Goal: Information Seeking & Learning: Understand process/instructions

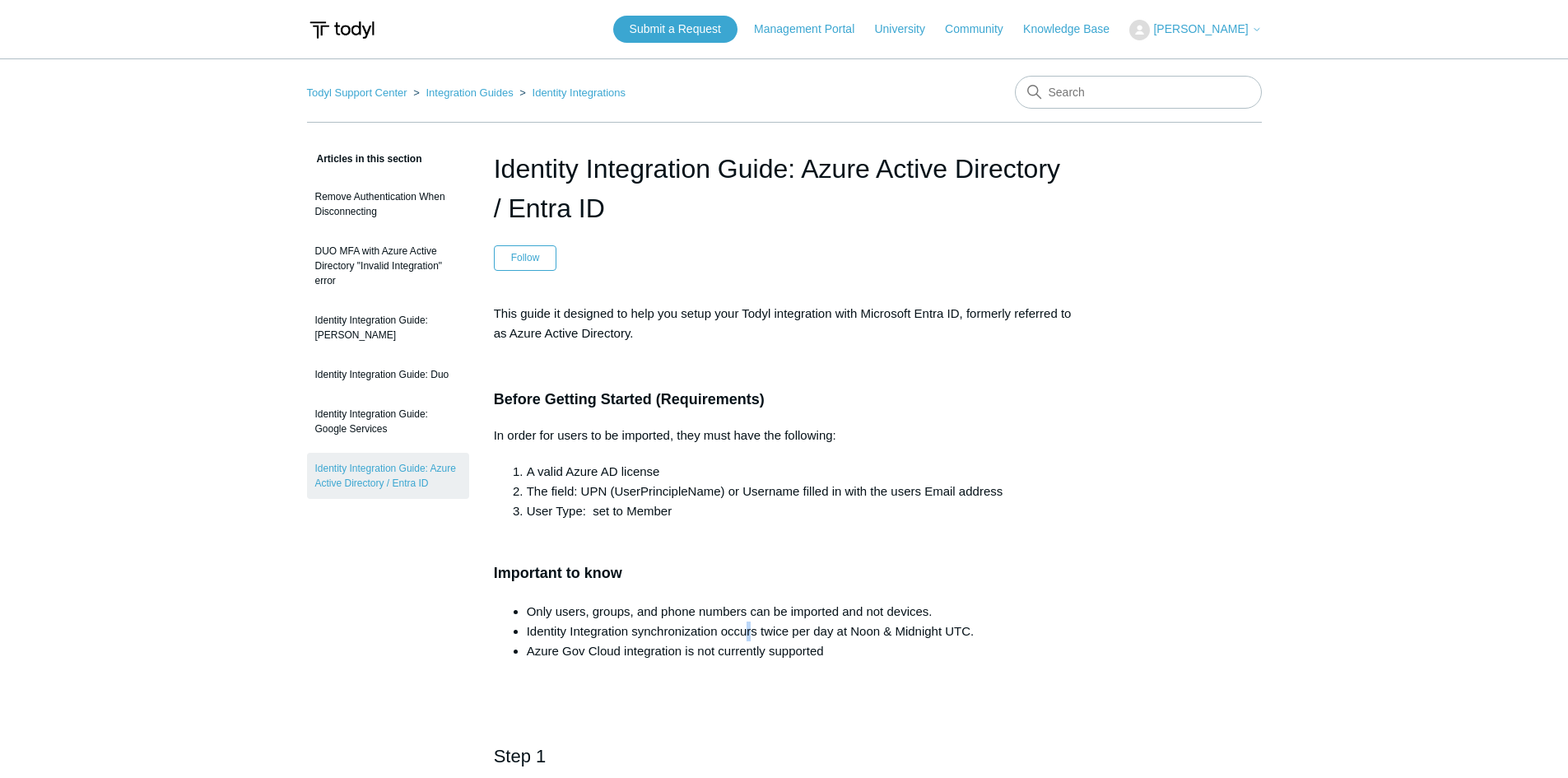
click at [748, 633] on li "Identity Integration synchronization occurs twice per day at Noon & Midnight UT…" at bounding box center [801, 631] width 548 height 19
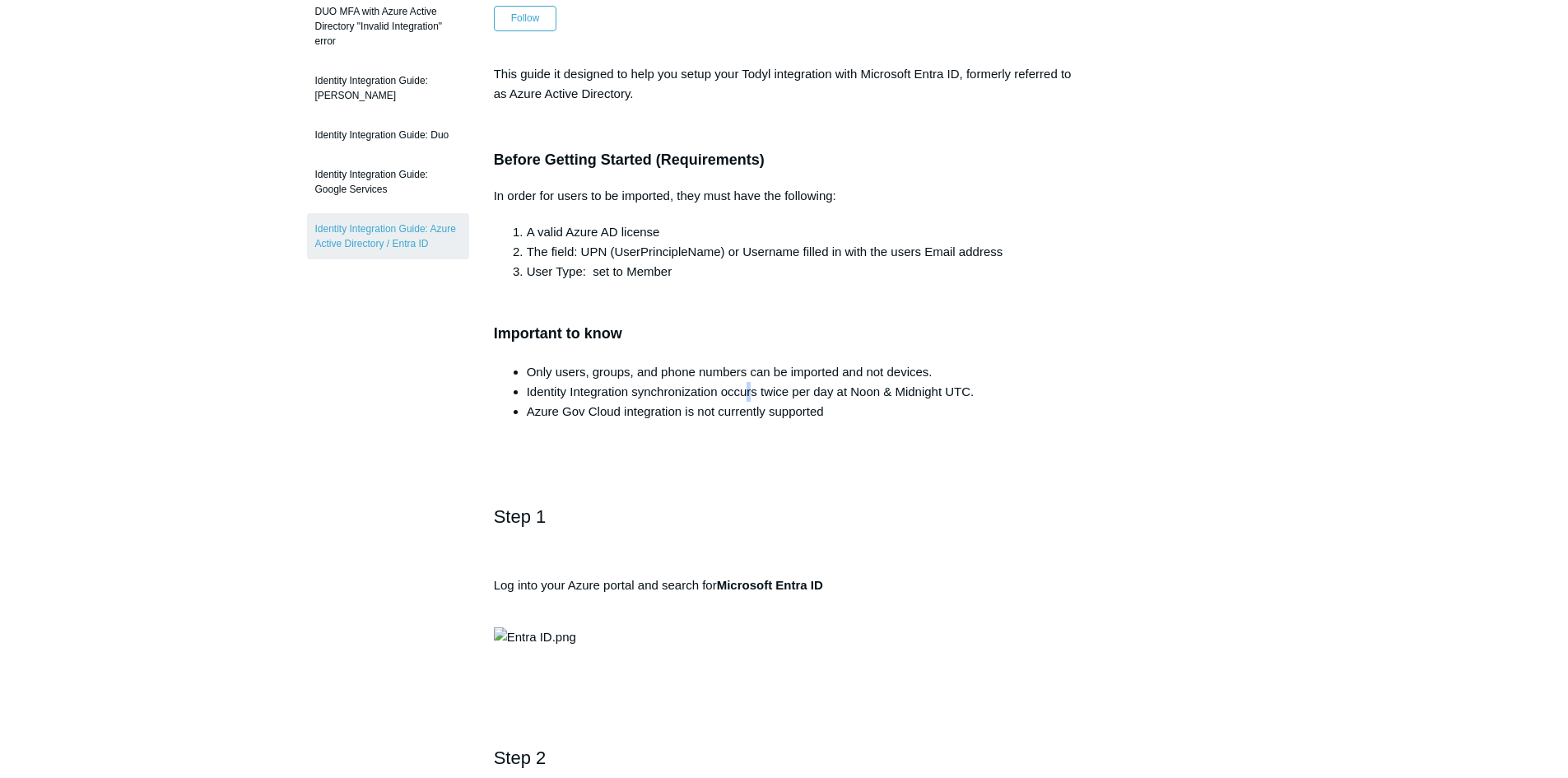
scroll to position [439, 0]
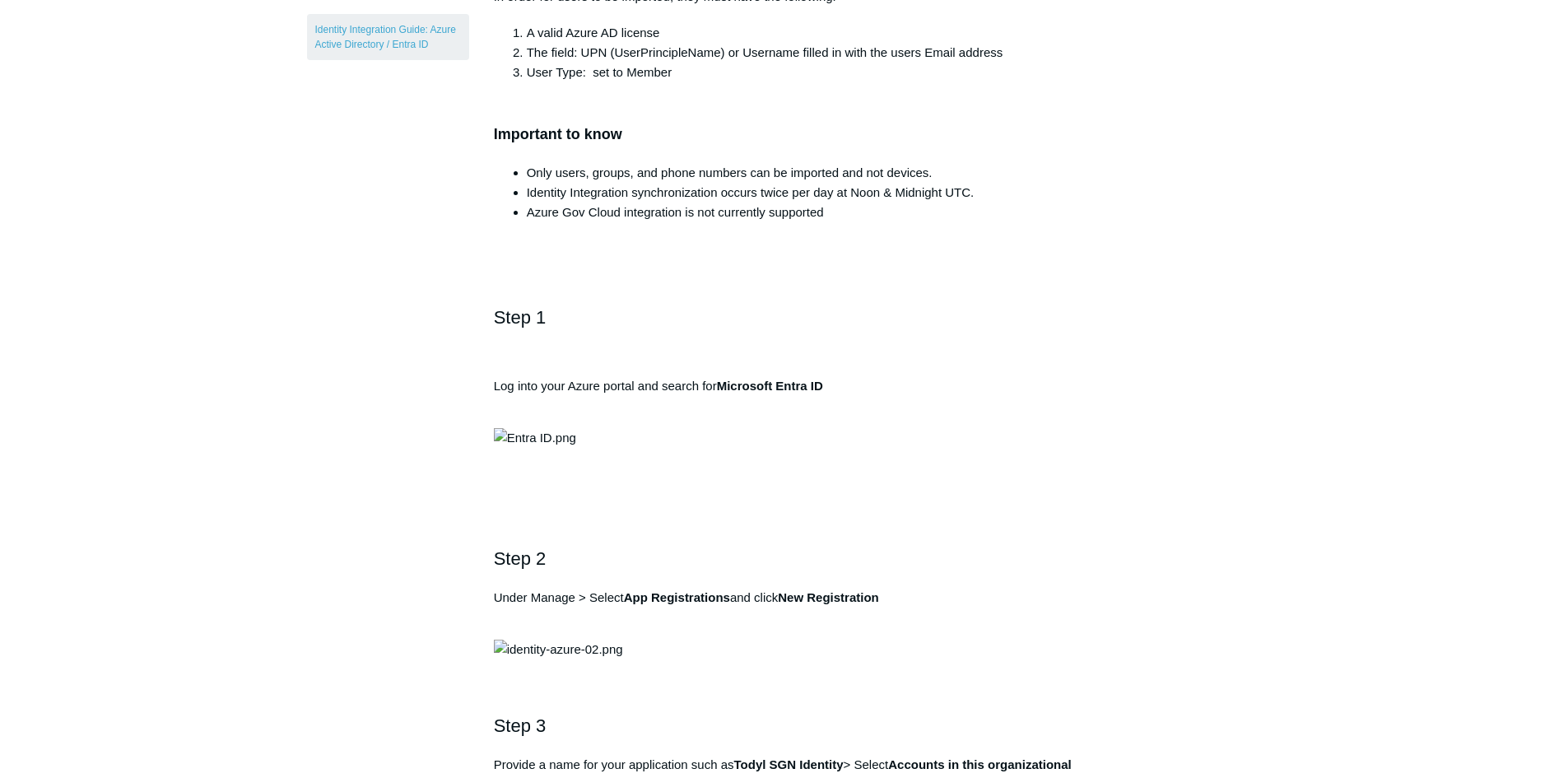
click at [636, 328] on h2 "Step 1" at bounding box center [784, 331] width 581 height 58
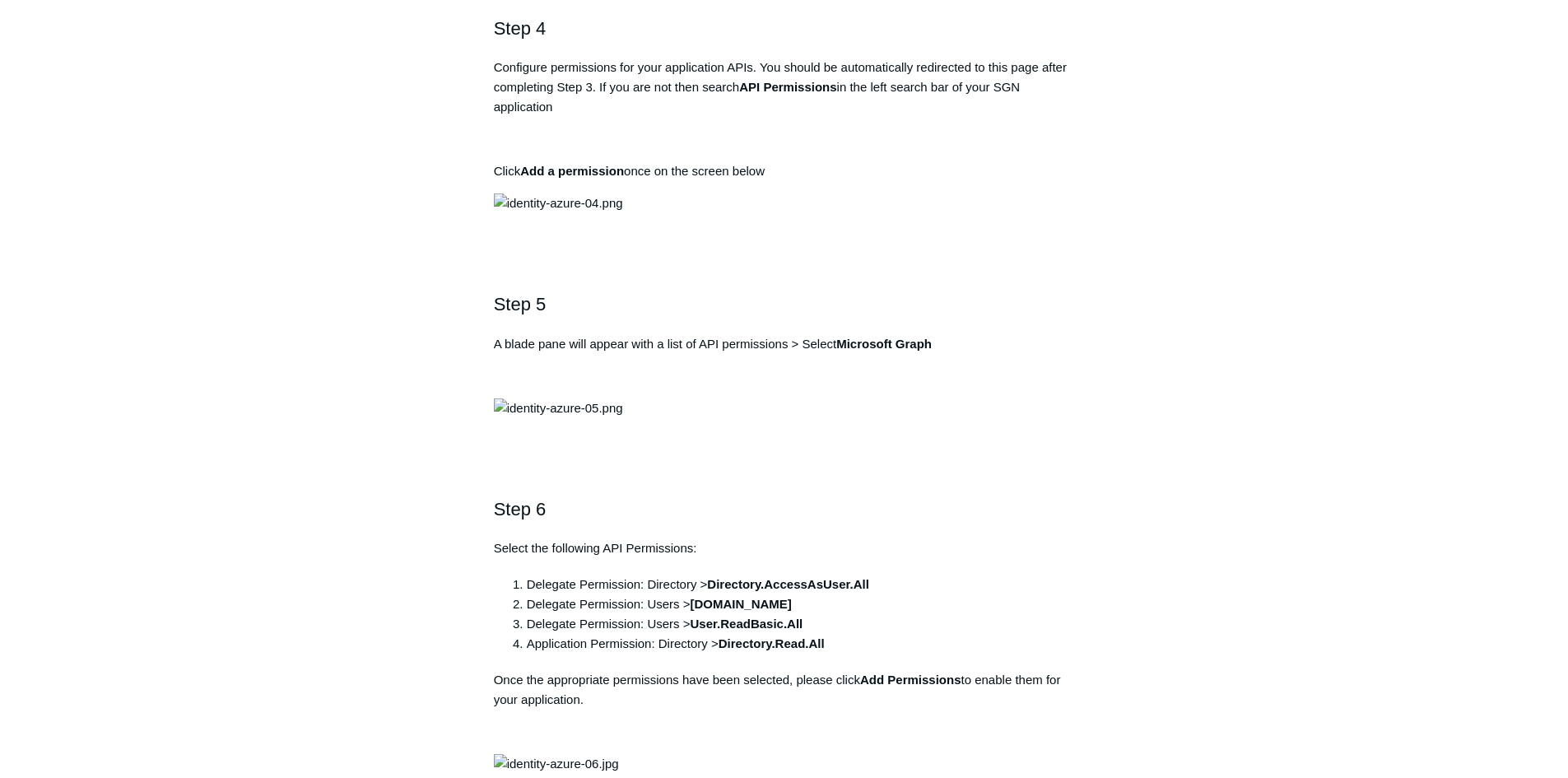
scroll to position [1318, 0]
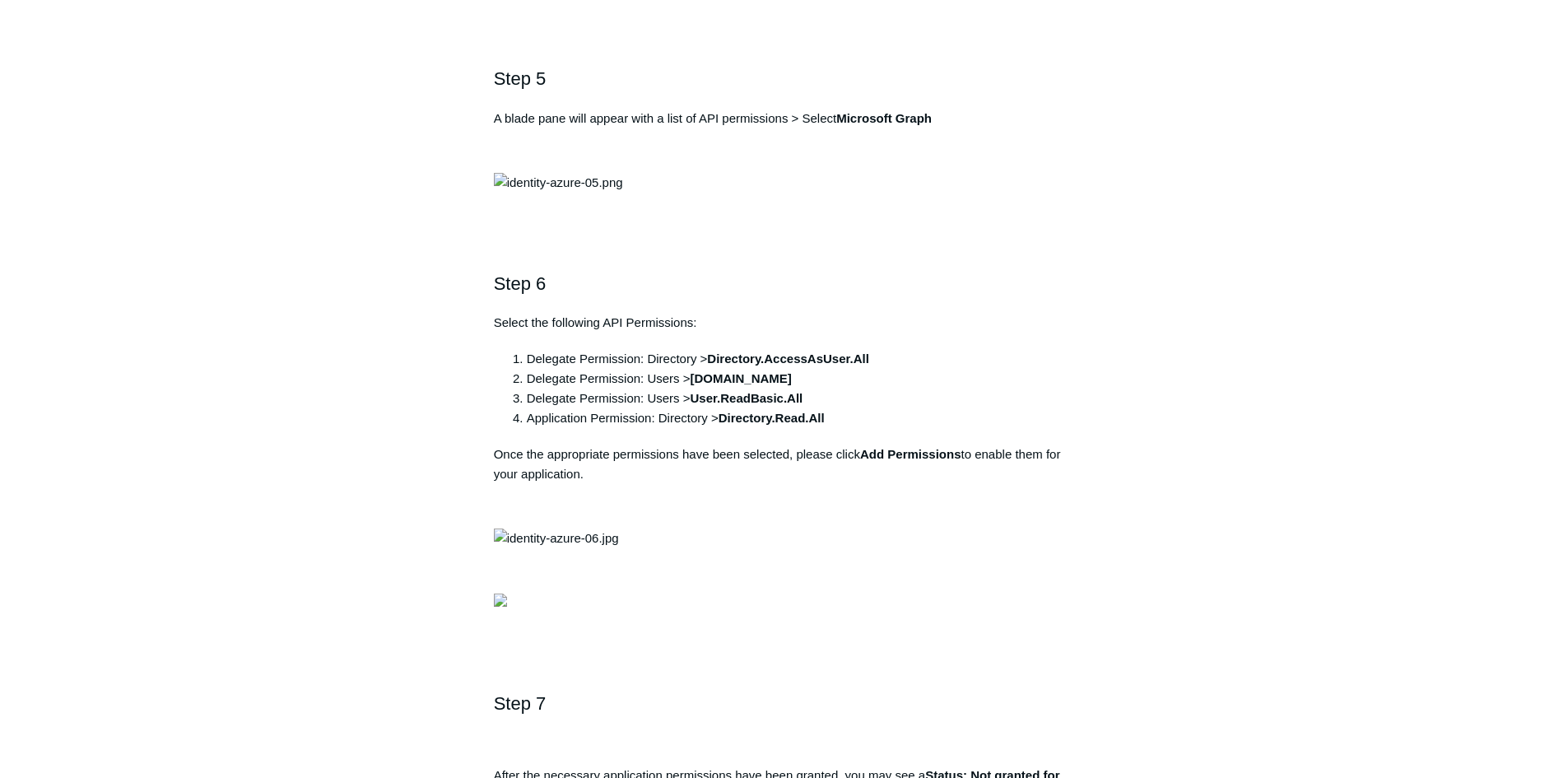
scroll to position [1757, 0]
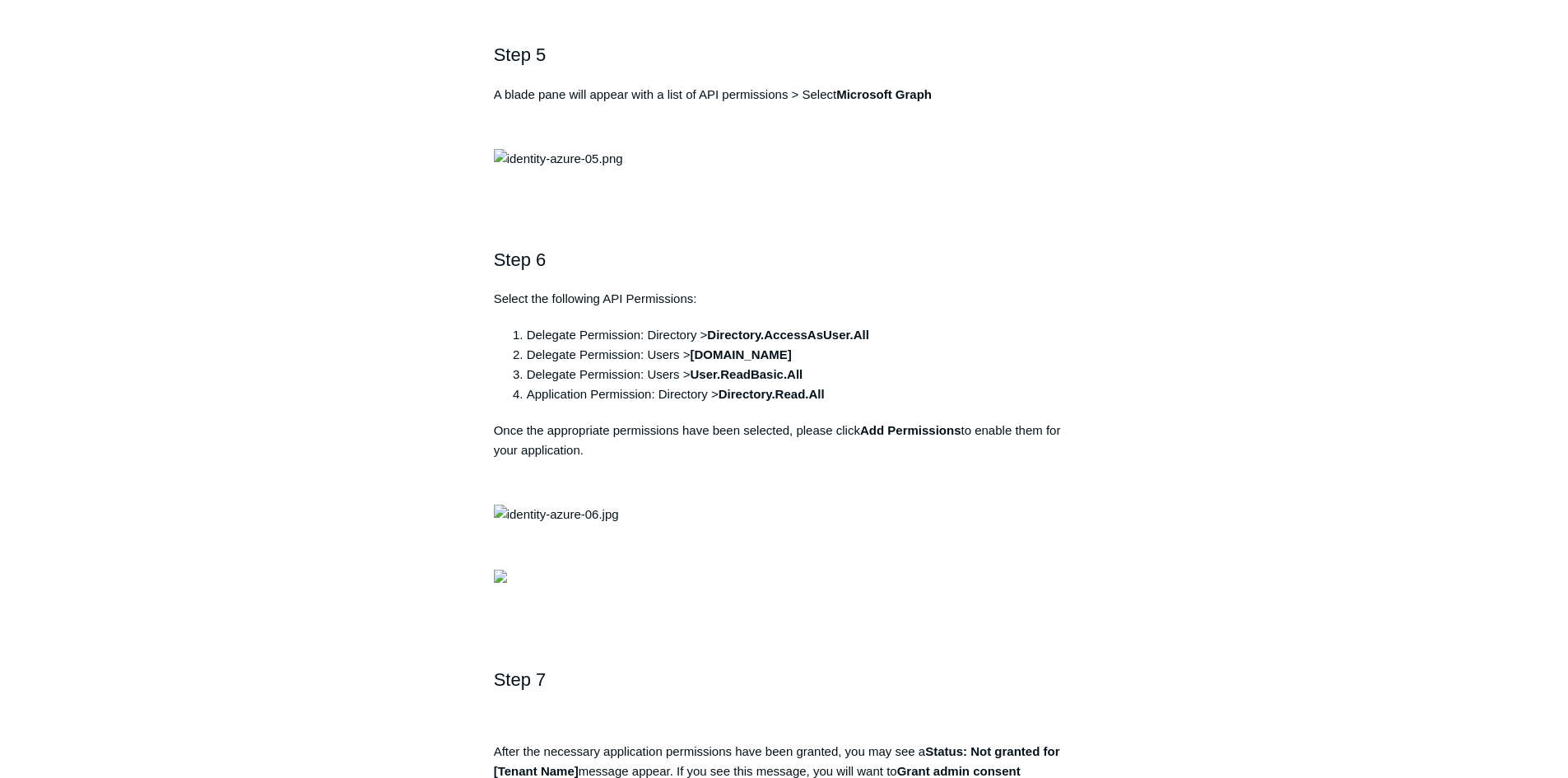
copy div "[URL][DOMAIN_NAME]"
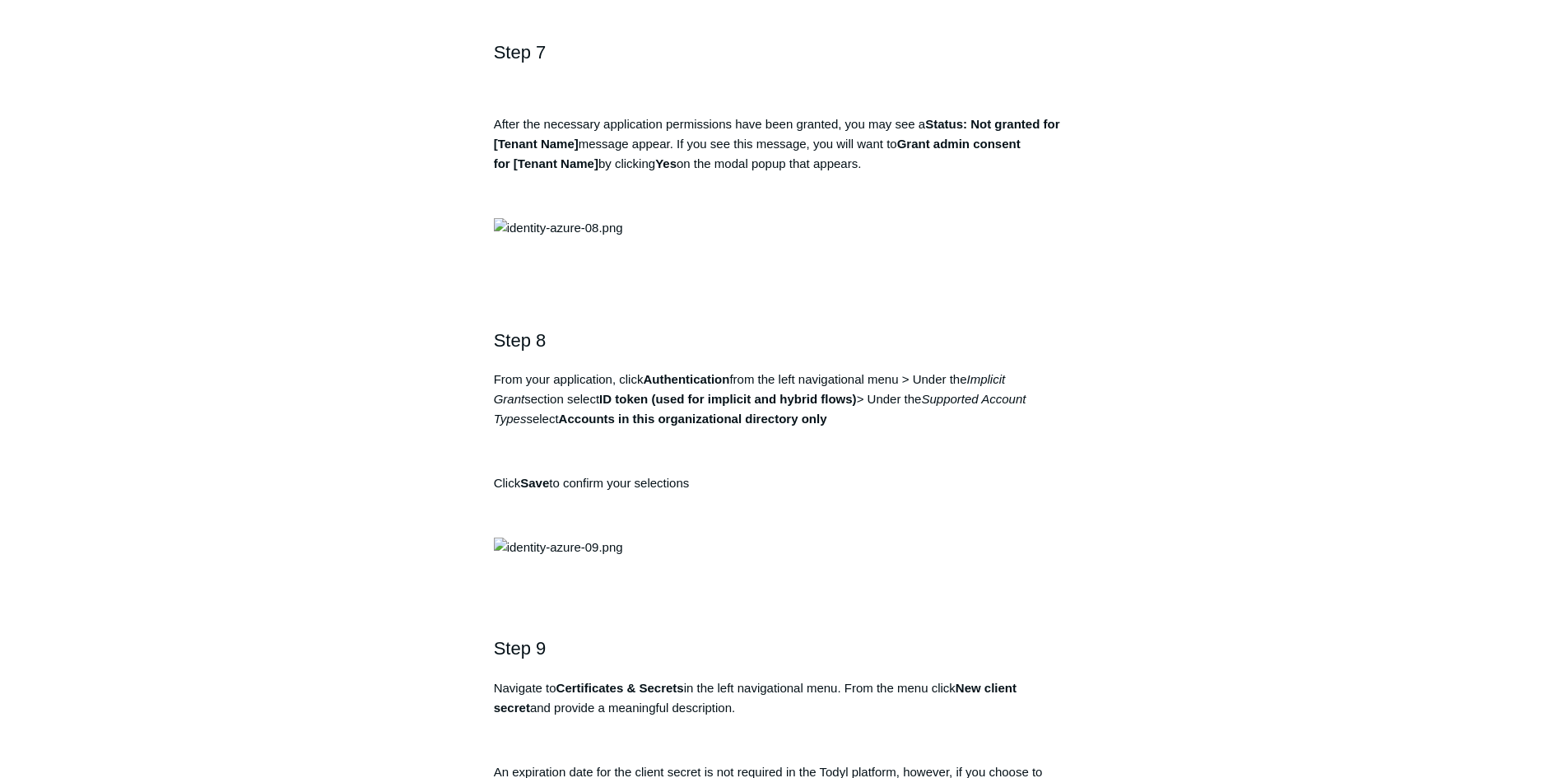
scroll to position [2415, 0]
